Goal: Transaction & Acquisition: Purchase product/service

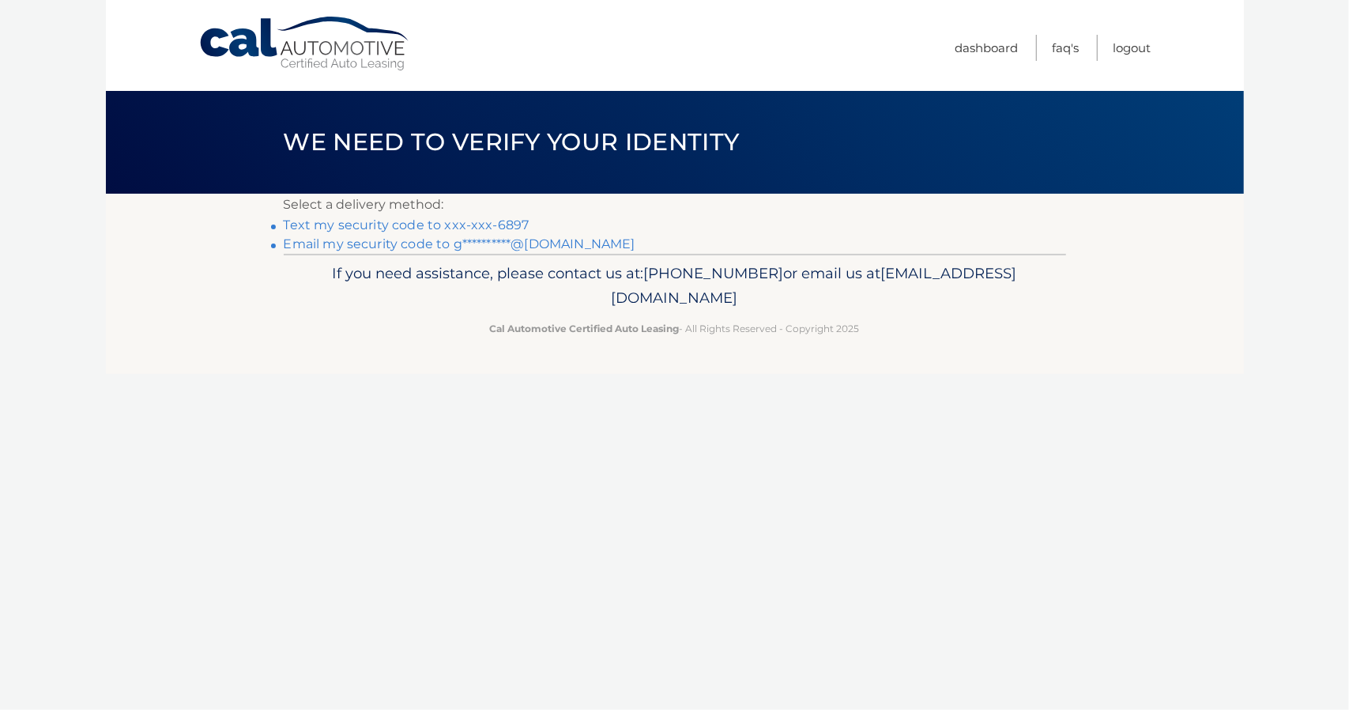
click at [492, 224] on link "Text my security code to xxx-xxx-6897" at bounding box center [407, 224] width 246 height 15
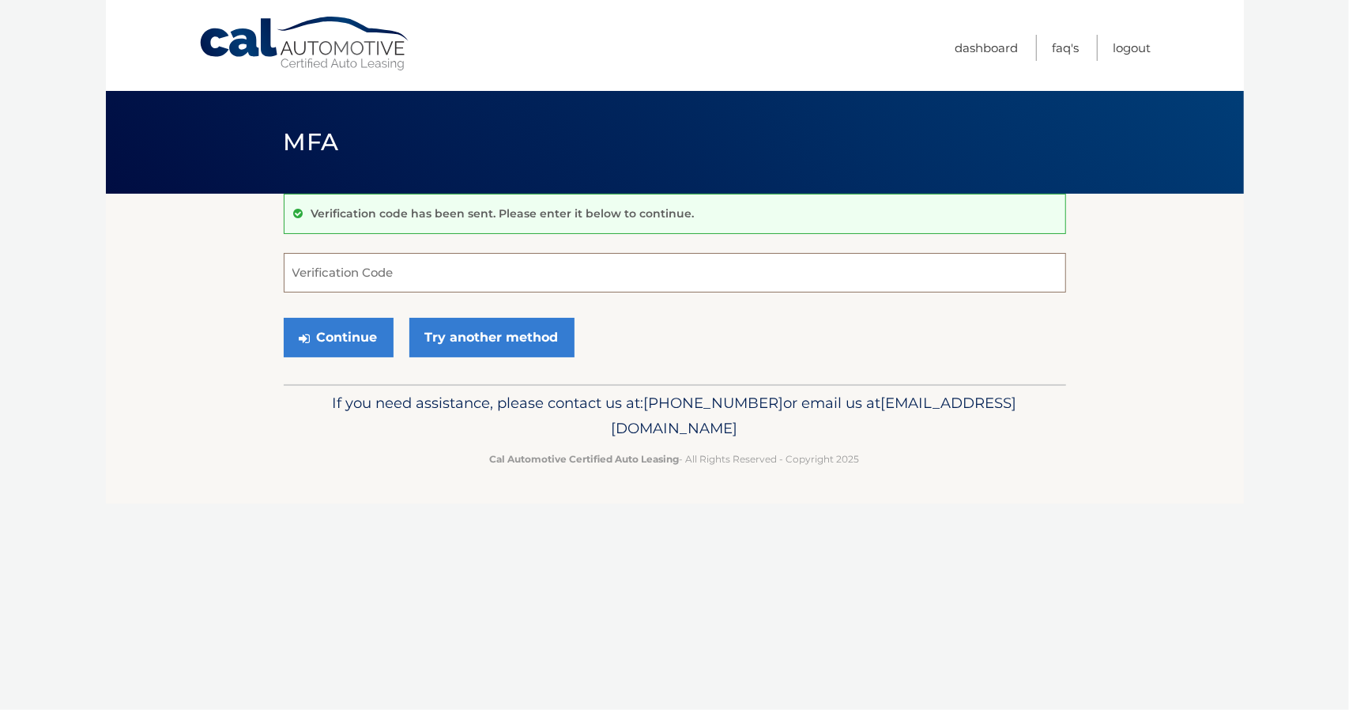
click at [469, 284] on input "Verification Code" at bounding box center [675, 273] width 782 height 40
type input "470159"
click at [284, 318] on button "Continue" at bounding box center [339, 338] width 110 height 40
click at [326, 343] on button "Continue" at bounding box center [339, 338] width 110 height 40
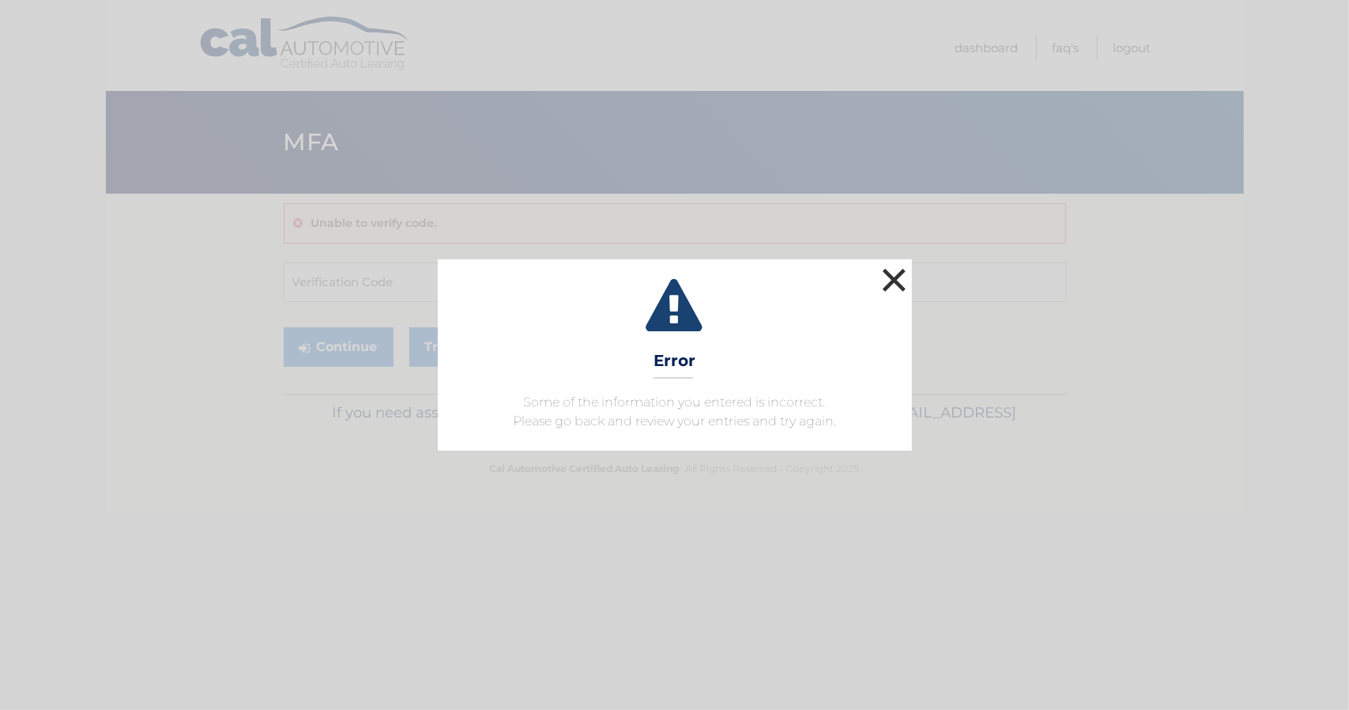
drag, startPoint x: 893, startPoint y: 277, endPoint x: 828, endPoint y: 286, distance: 66.2
click at [892, 282] on button "×" at bounding box center [895, 280] width 32 height 32
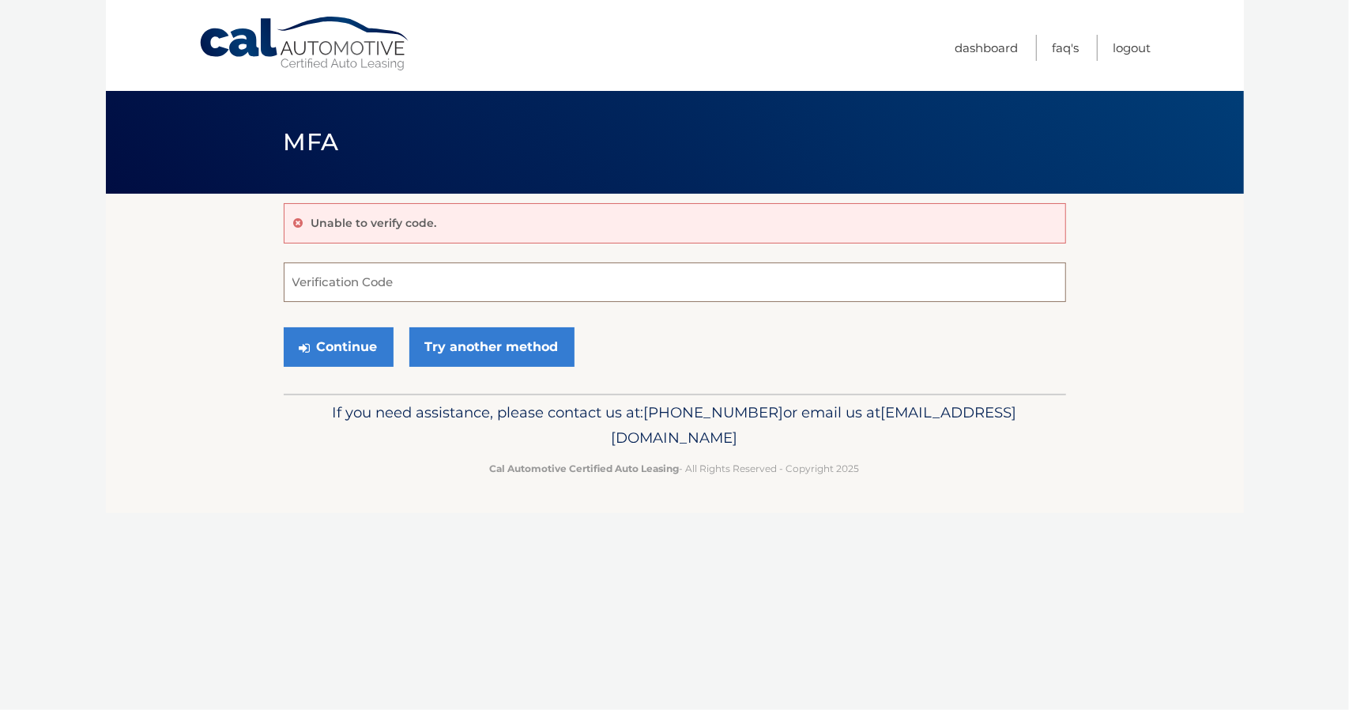
click at [448, 283] on input "Verification Code" at bounding box center [675, 282] width 782 height 40
type input "470159"
click at [349, 345] on button "Continue" at bounding box center [339, 347] width 110 height 40
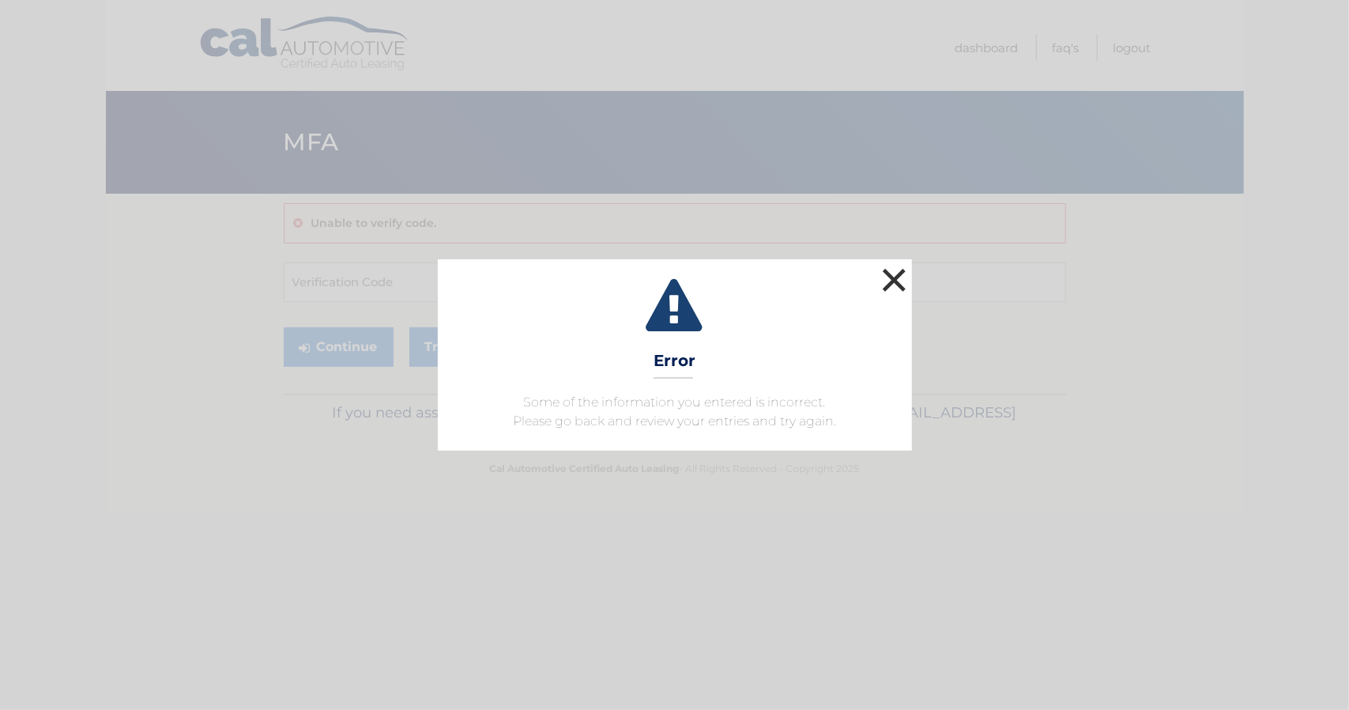
click at [899, 277] on button "×" at bounding box center [895, 280] width 32 height 32
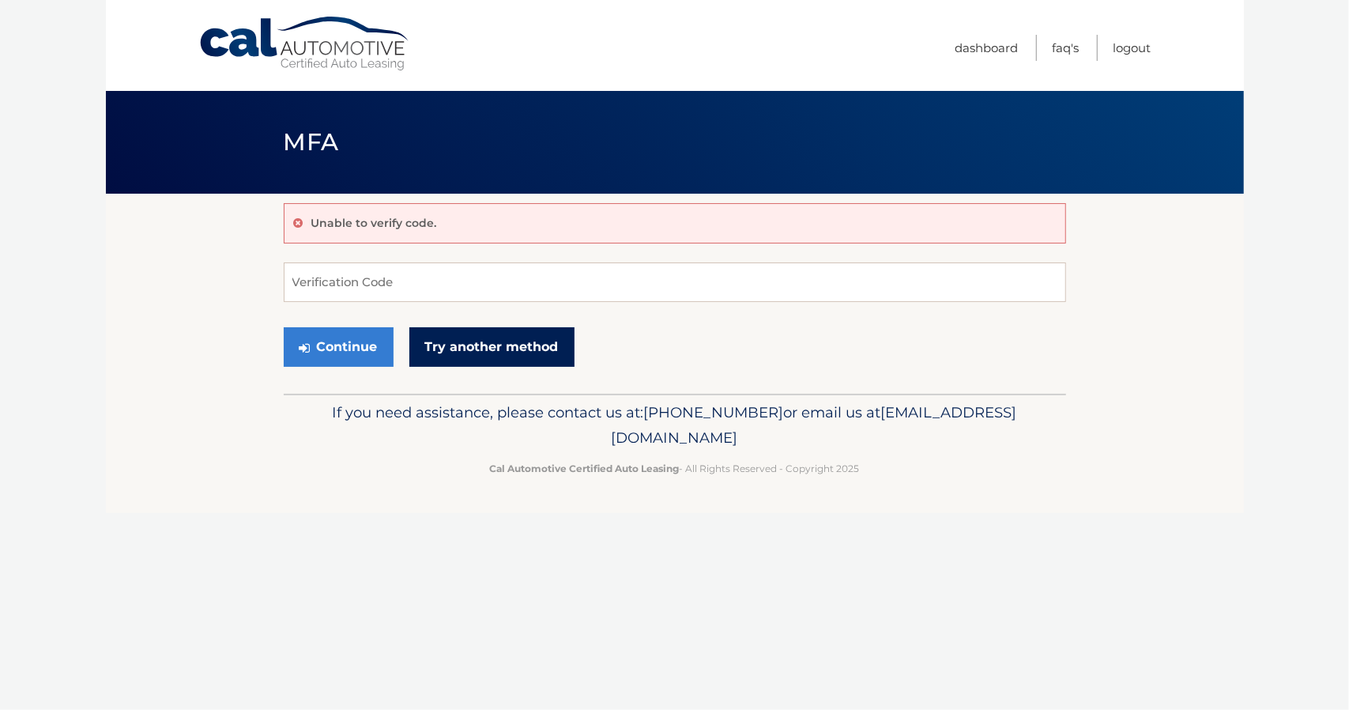
click at [506, 350] on link "Try another method" at bounding box center [491, 347] width 165 height 40
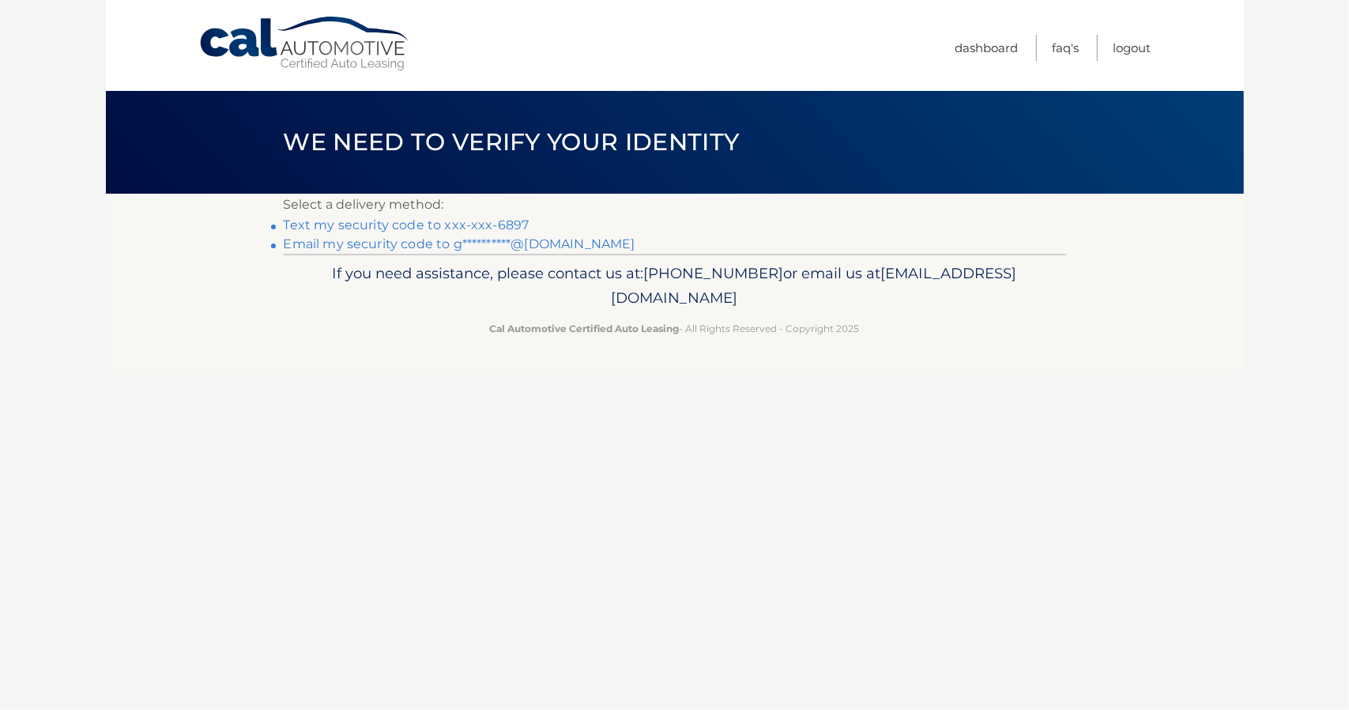
click at [492, 224] on link "Text my security code to xxx-xxx-6897" at bounding box center [407, 224] width 246 height 15
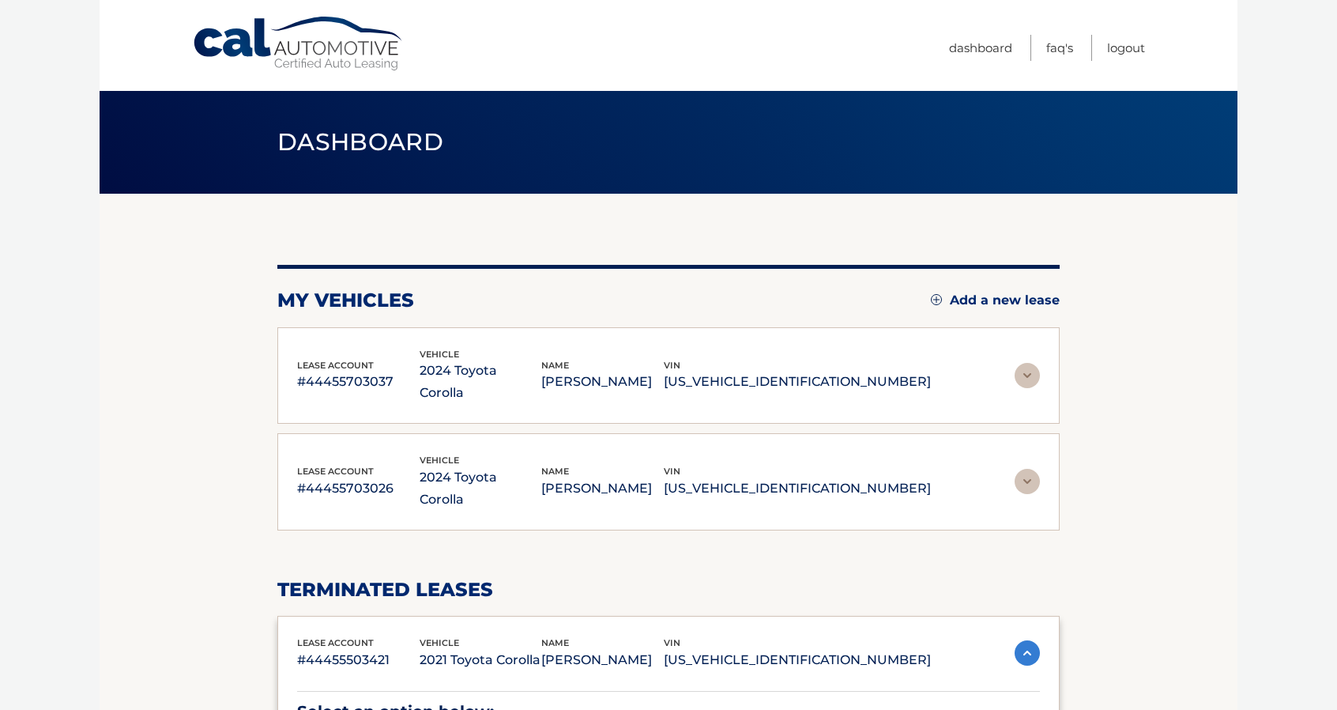
click at [1031, 363] on img at bounding box center [1027, 375] width 25 height 25
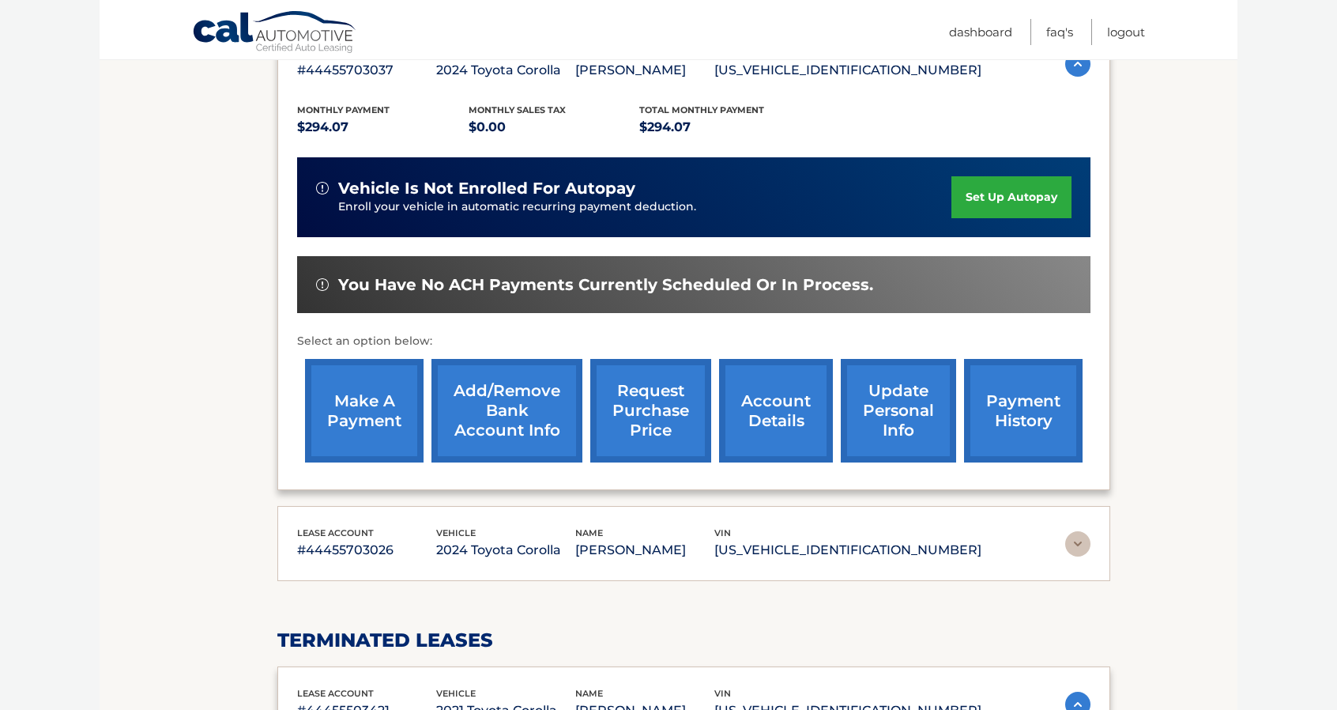
scroll to position [316, 0]
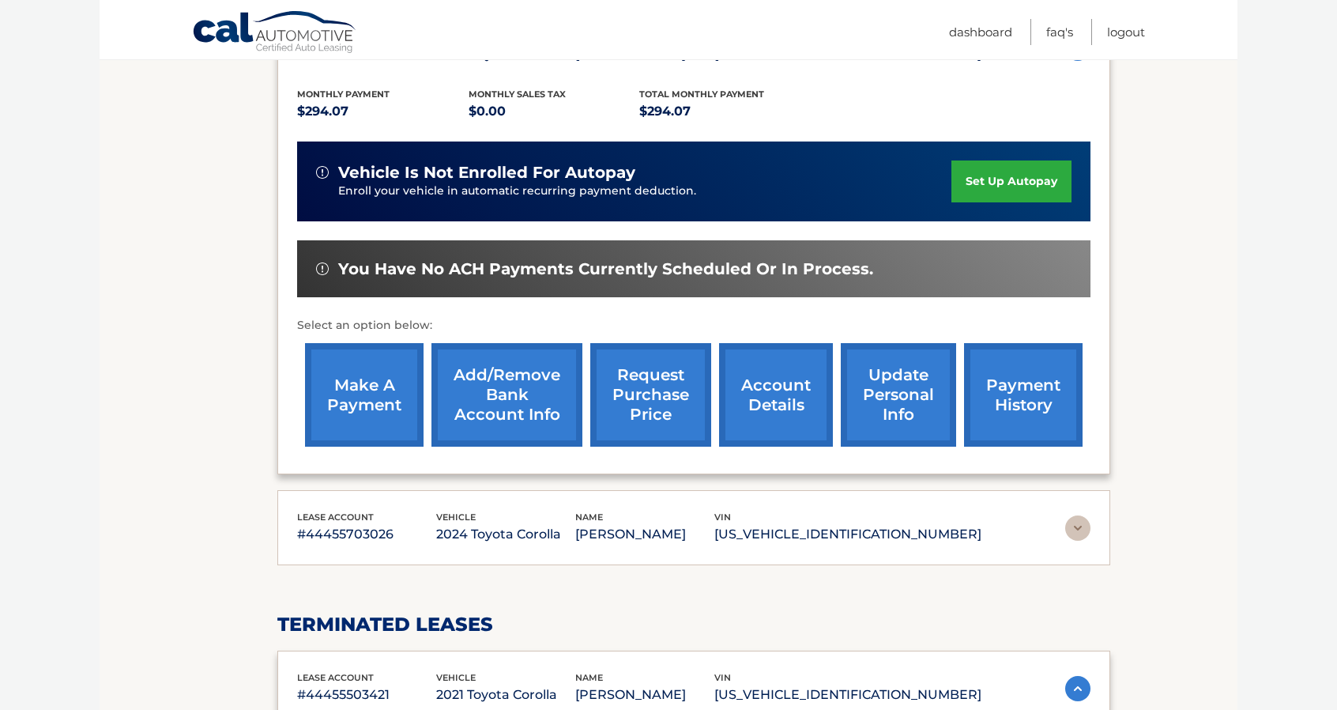
click at [330, 413] on link "make a payment" at bounding box center [364, 395] width 119 height 104
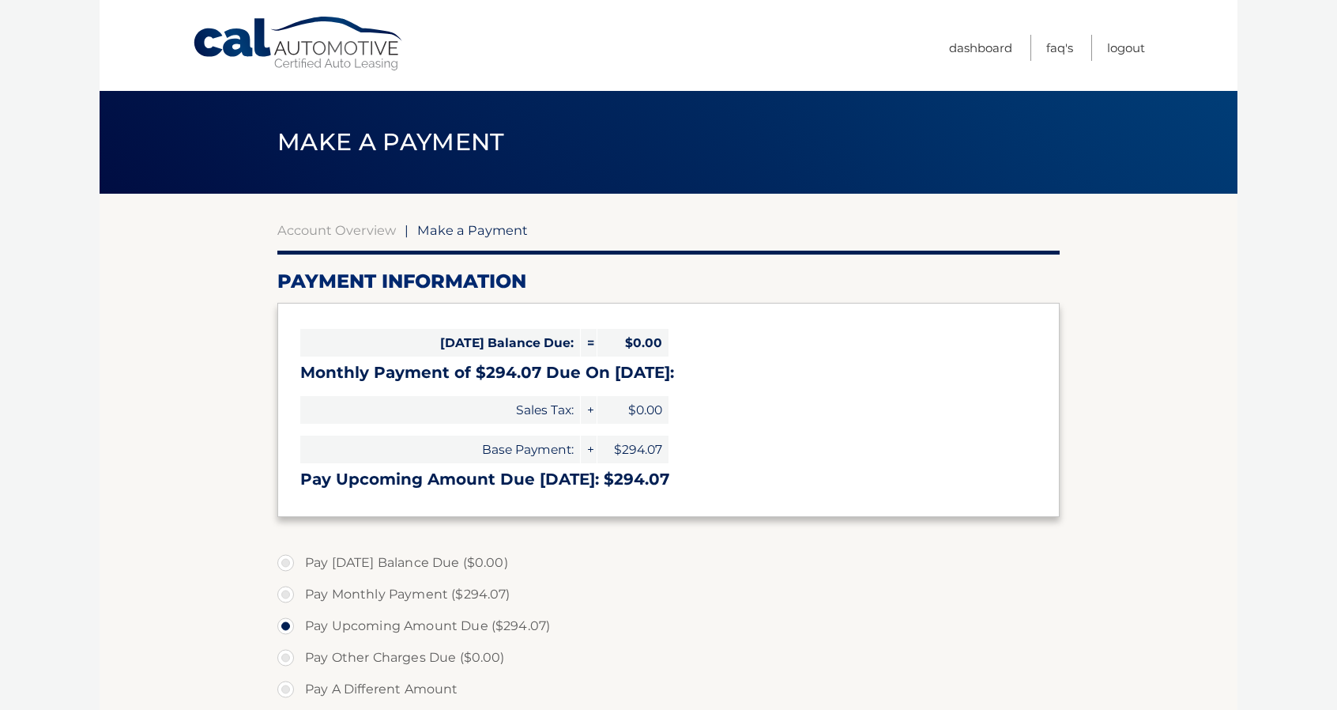
select select "MmJjZTM2ZTMtMWE4MS00ZWY2LThmMWItNjQ3MWFmNWQ0ZDhm"
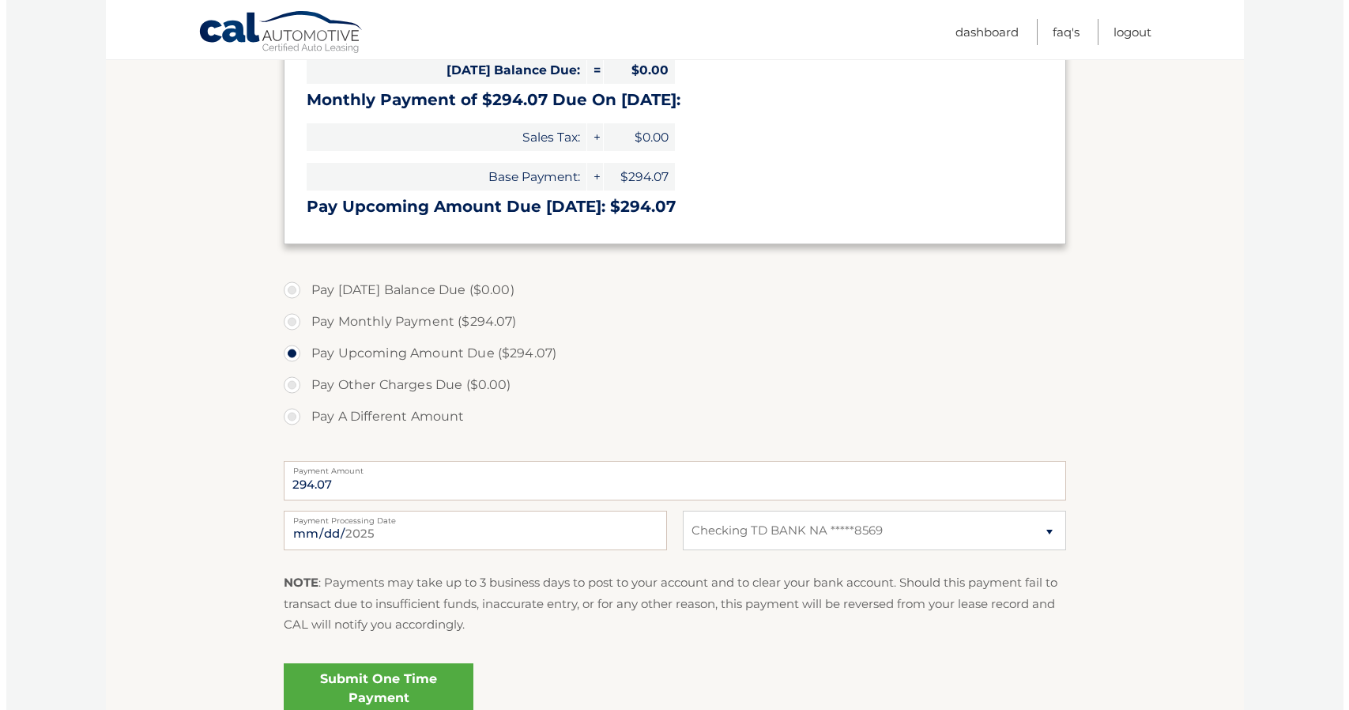
scroll to position [316, 0]
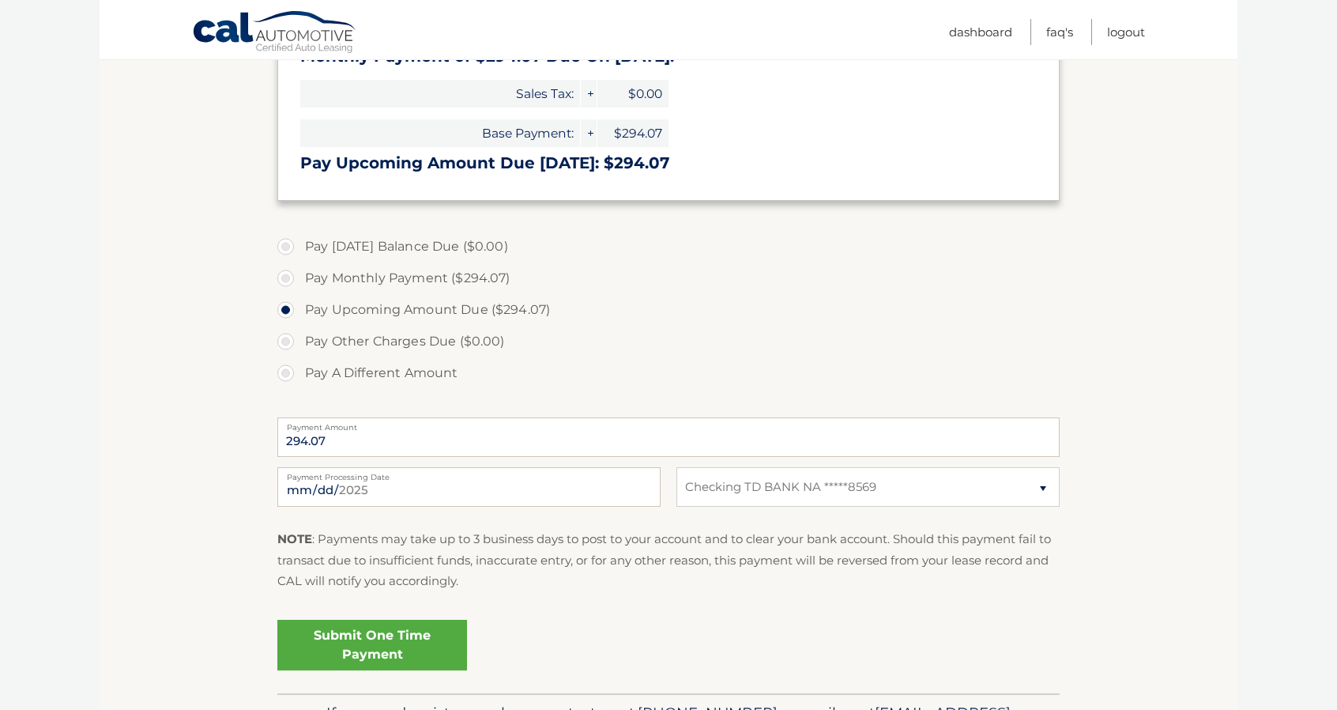
click at [394, 641] on link "Submit One Time Payment" at bounding box center [372, 645] width 190 height 51
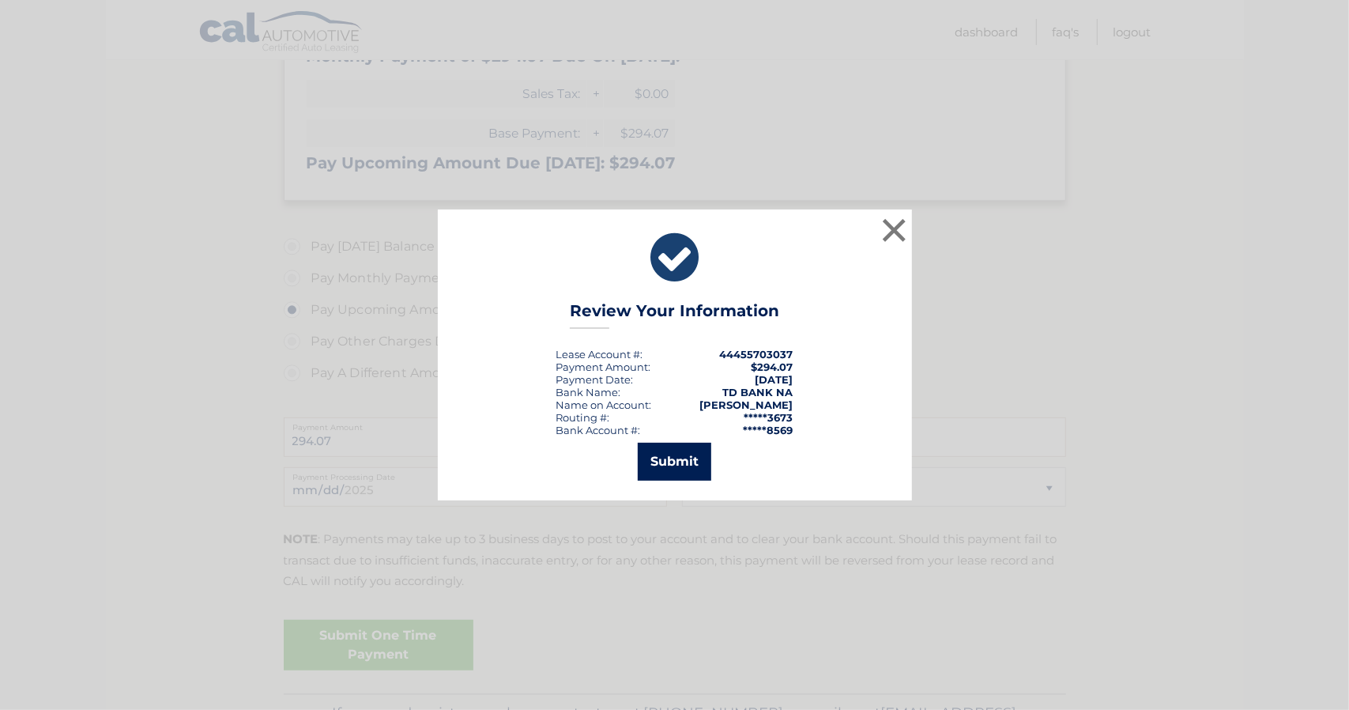
click at [695, 473] on button "Submit" at bounding box center [675, 462] width 74 height 38
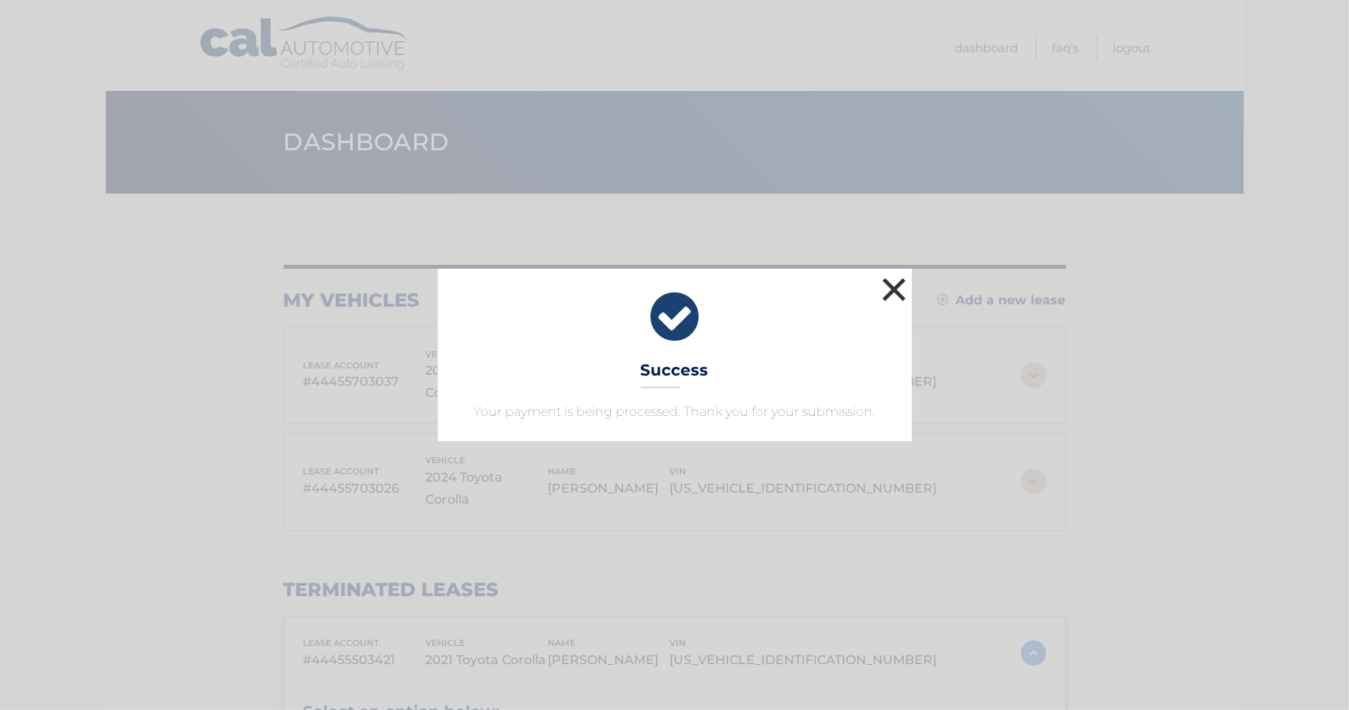
click at [898, 285] on button "×" at bounding box center [895, 289] width 32 height 32
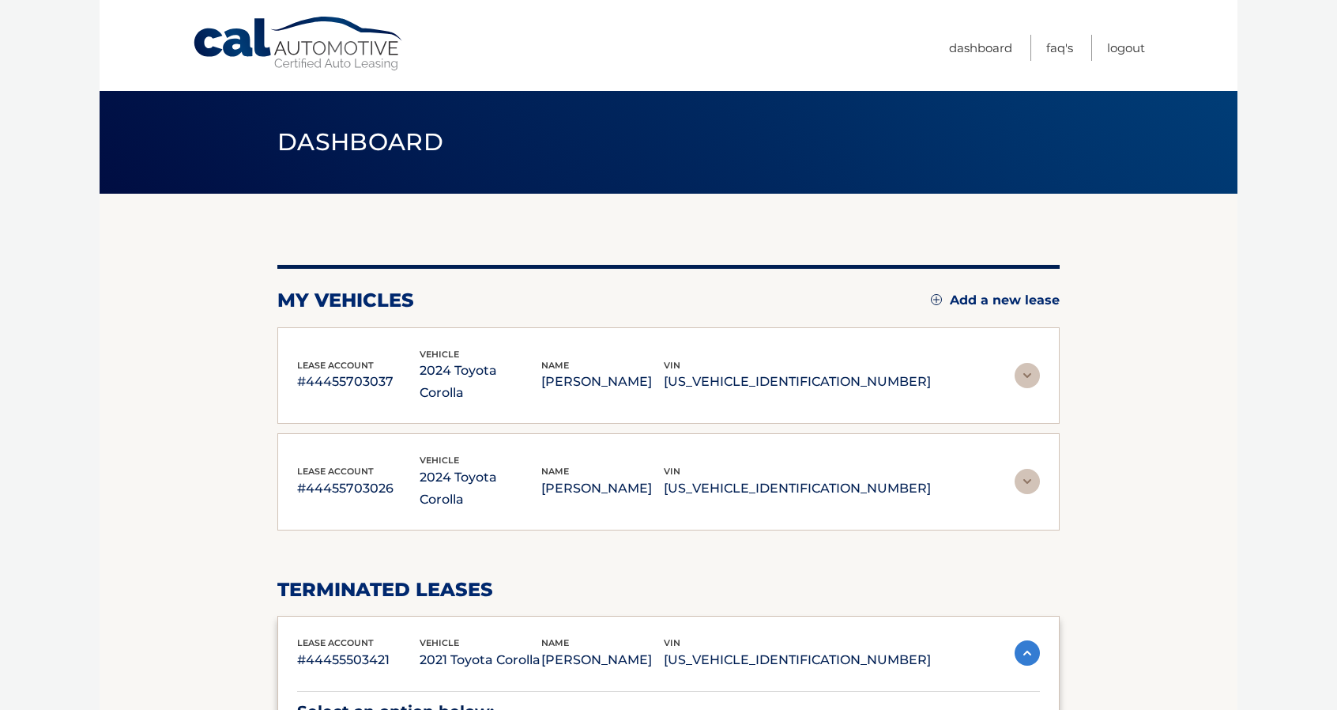
click at [1033, 469] on img at bounding box center [1027, 481] width 25 height 25
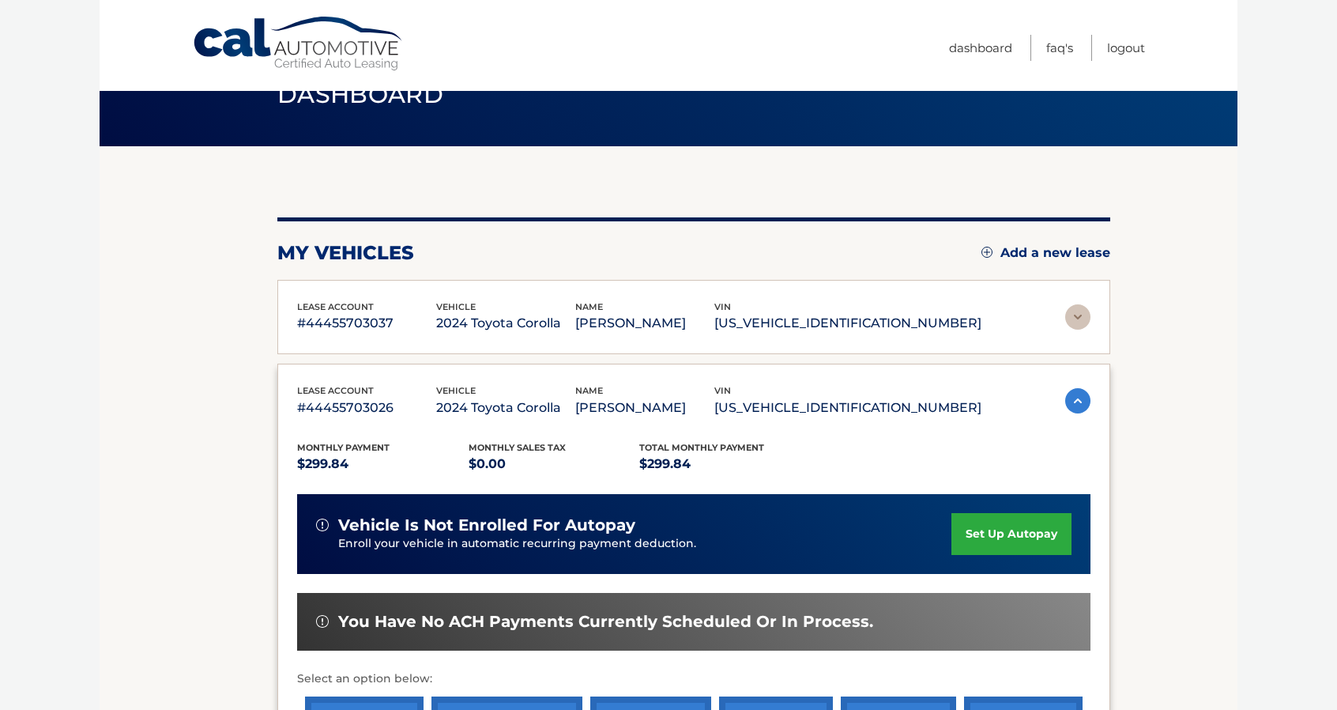
scroll to position [237, 0]
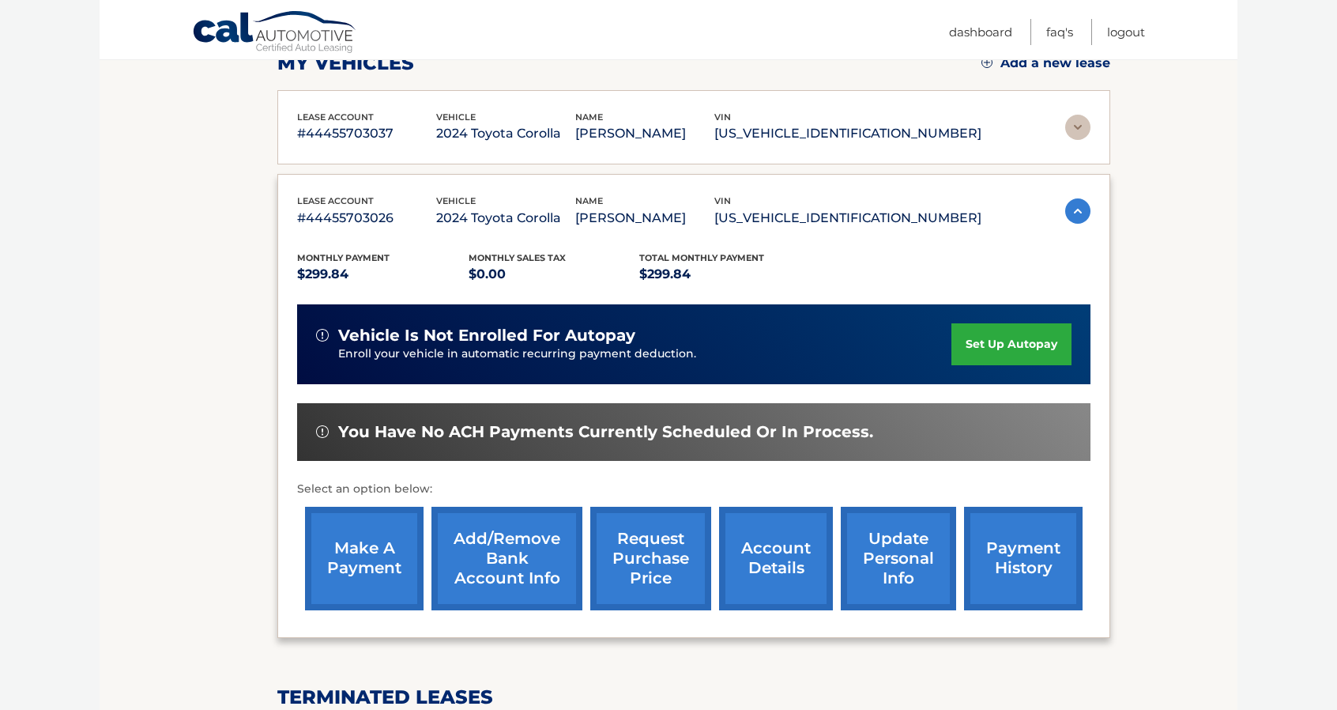
click at [368, 541] on link "make a payment" at bounding box center [364, 559] width 119 height 104
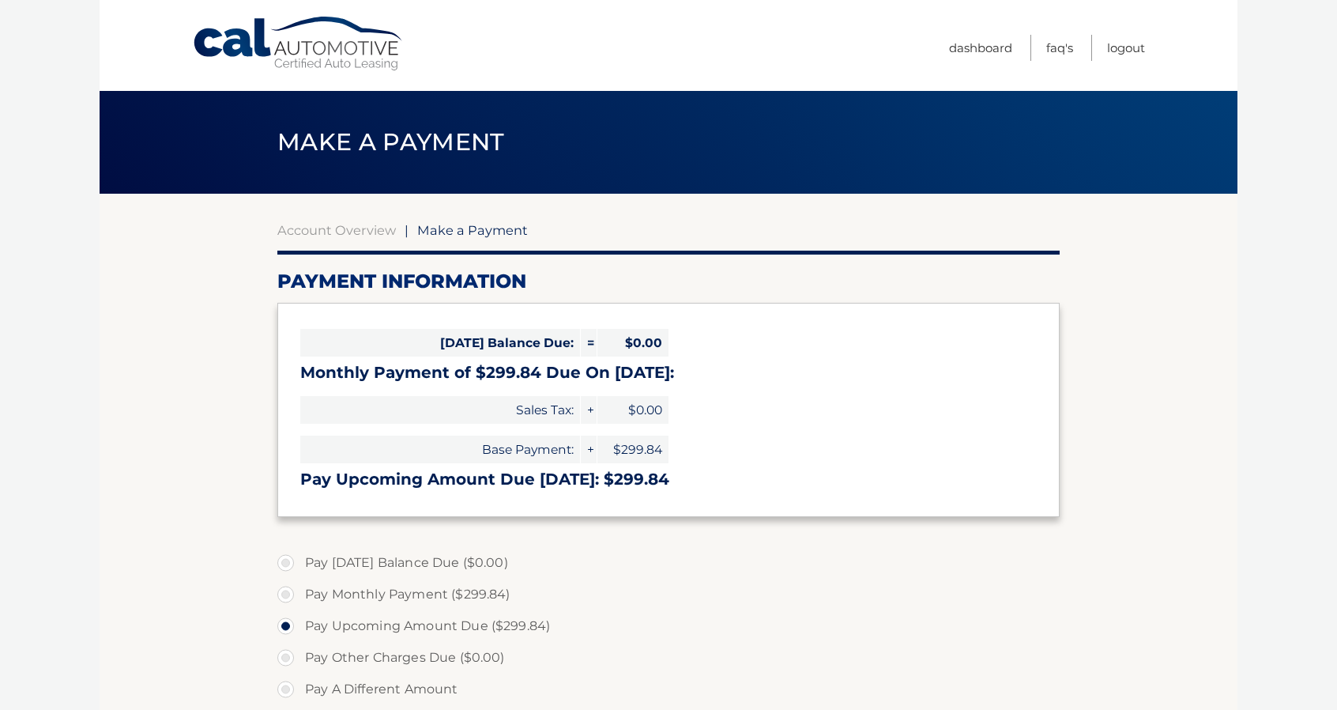
select select "OGQwMTVmYzktNmI2MS00MjdhLTgxMjktYTA2Y2NlZjIxZTJj"
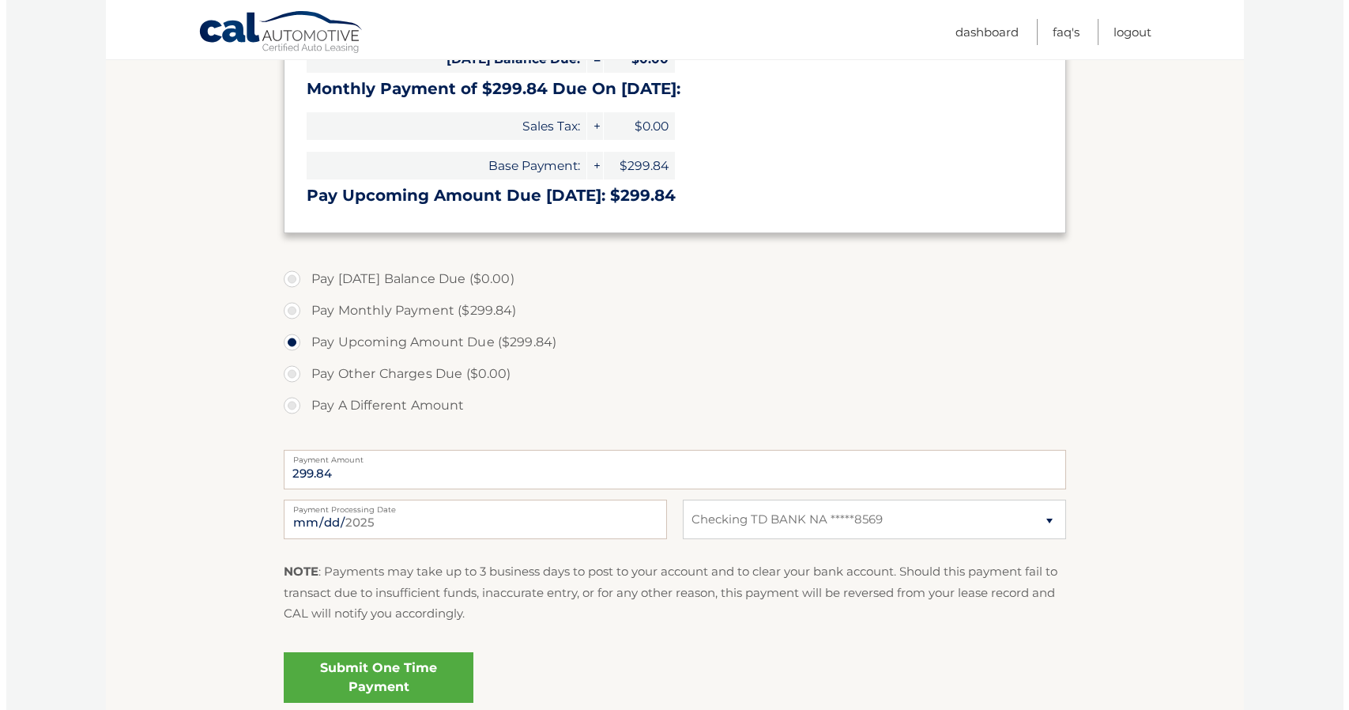
scroll to position [316, 0]
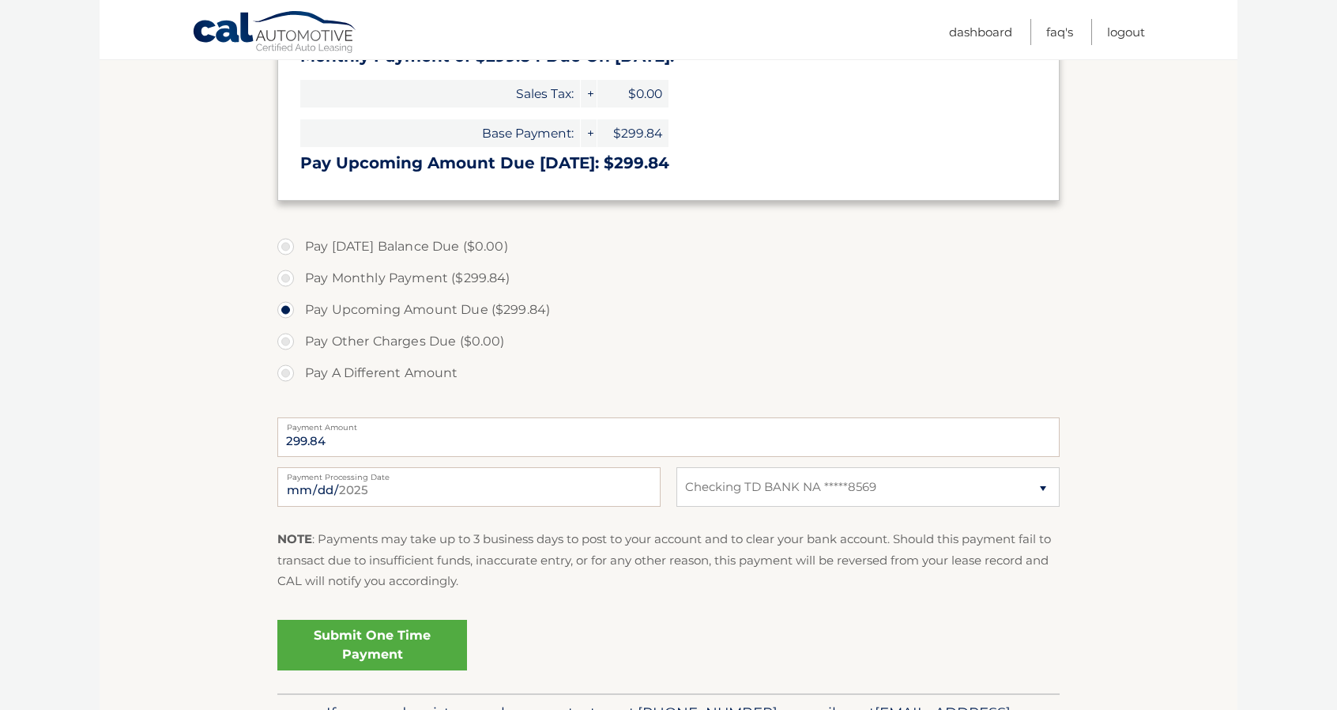
click at [400, 650] on link "Submit One Time Payment" at bounding box center [372, 645] width 190 height 51
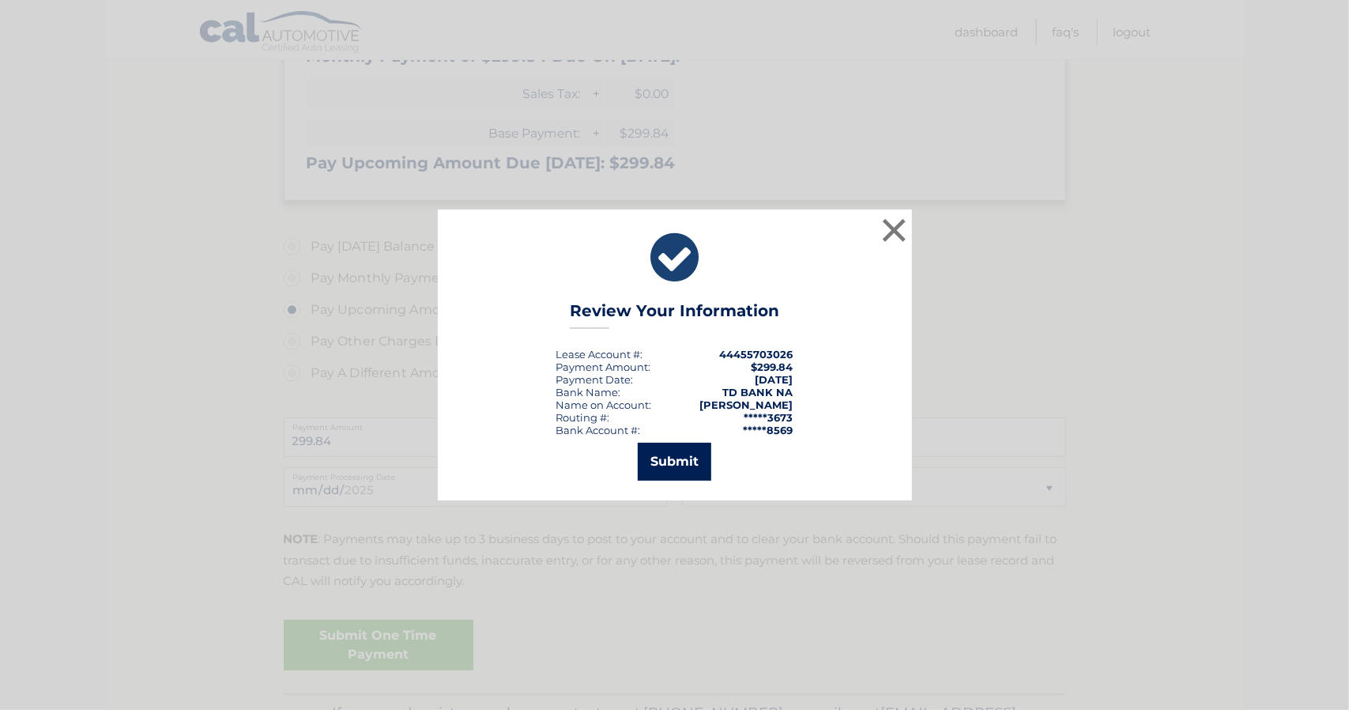
click at [656, 461] on button "Submit" at bounding box center [675, 462] width 74 height 38
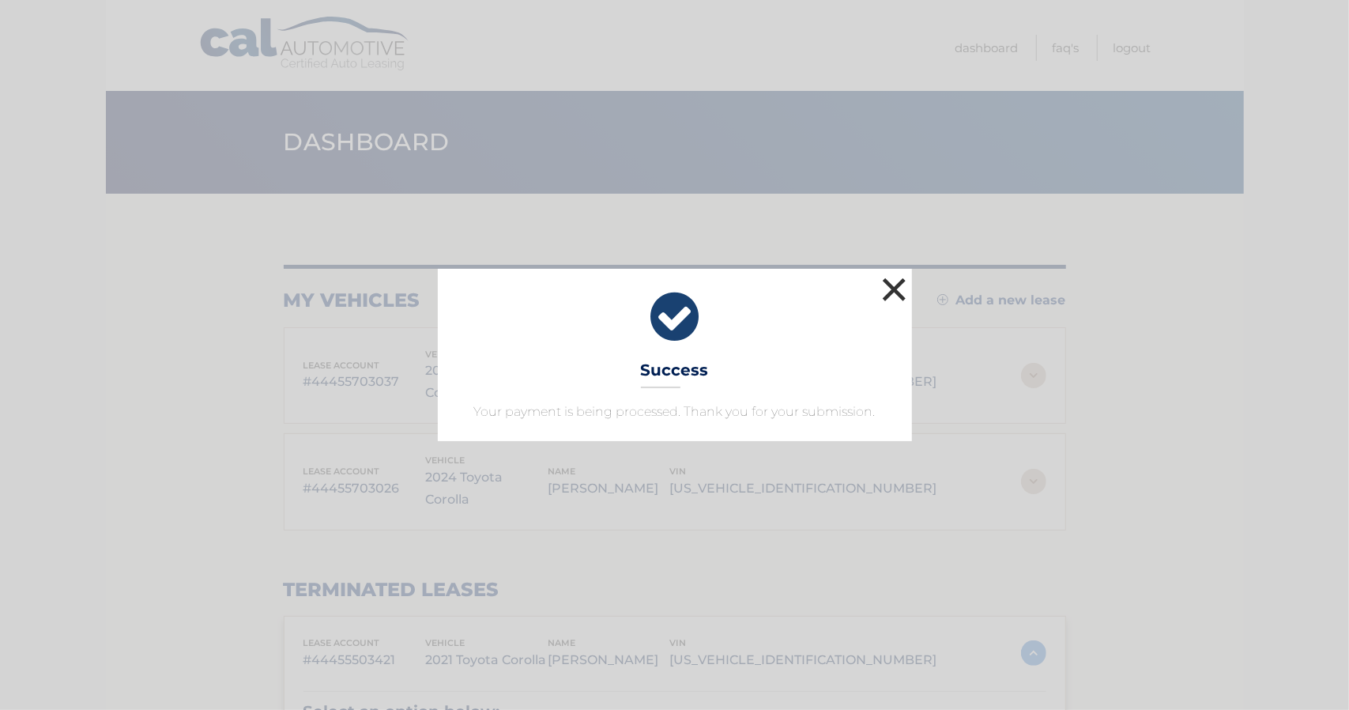
click at [892, 287] on button "×" at bounding box center [895, 289] width 32 height 32
